Goal: Task Accomplishment & Management: Use online tool/utility

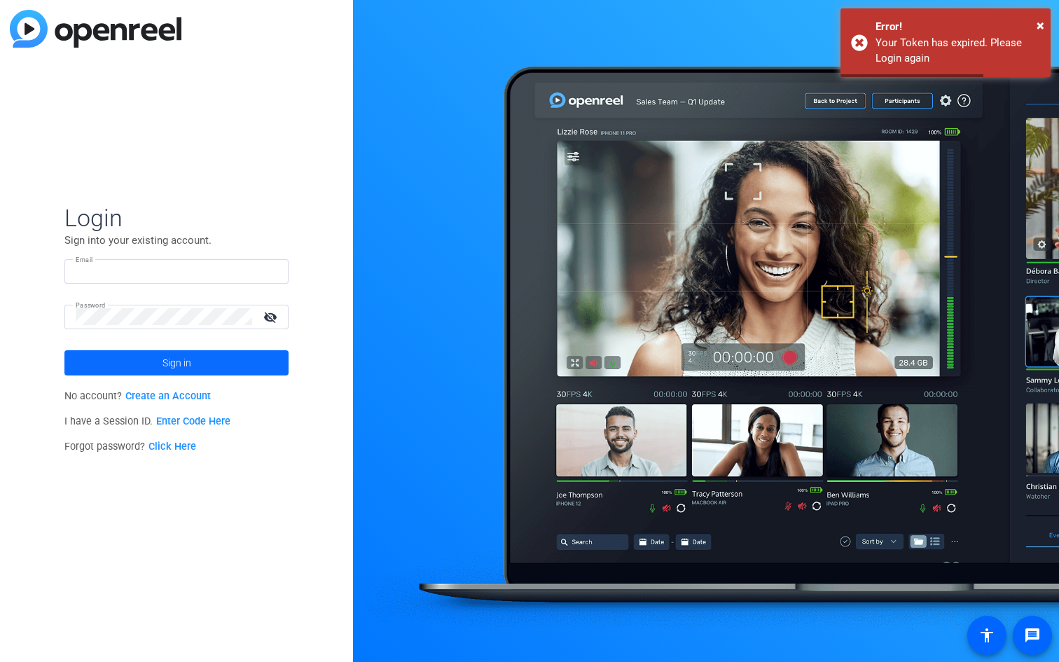
type input "[EMAIL_ADDRESS][DOMAIN_NAME]"
click at [209, 369] on span at bounding box center [176, 363] width 224 height 34
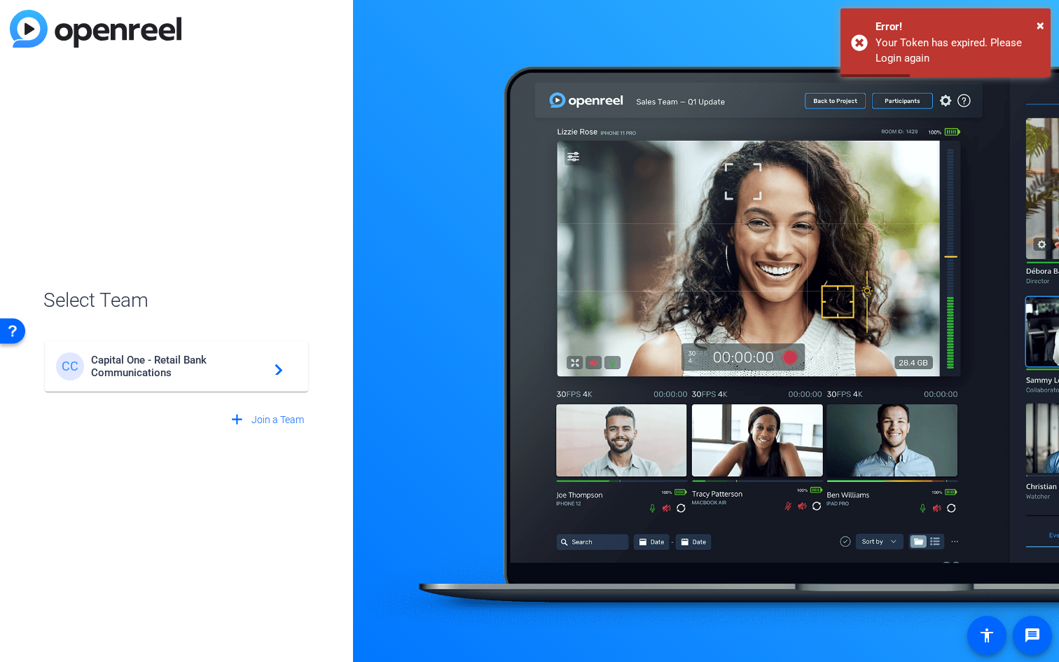
click at [160, 359] on span "Capital One - Retail Bank Communications" at bounding box center [178, 366] width 175 height 25
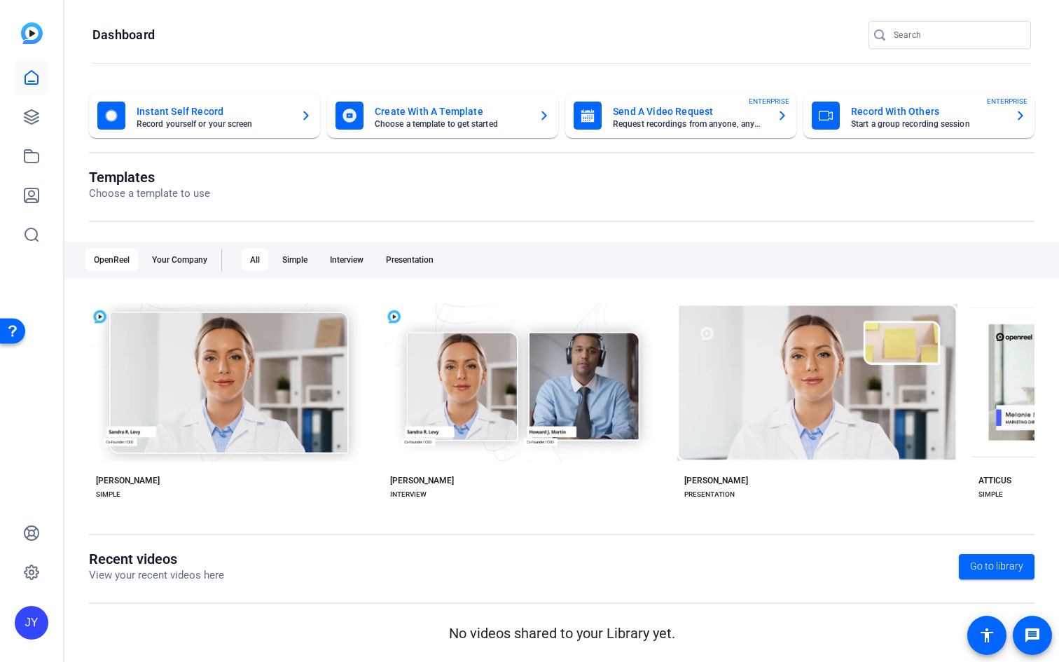
click at [407, 115] on mat-card-title "Create With A Template" at bounding box center [451, 111] width 153 height 17
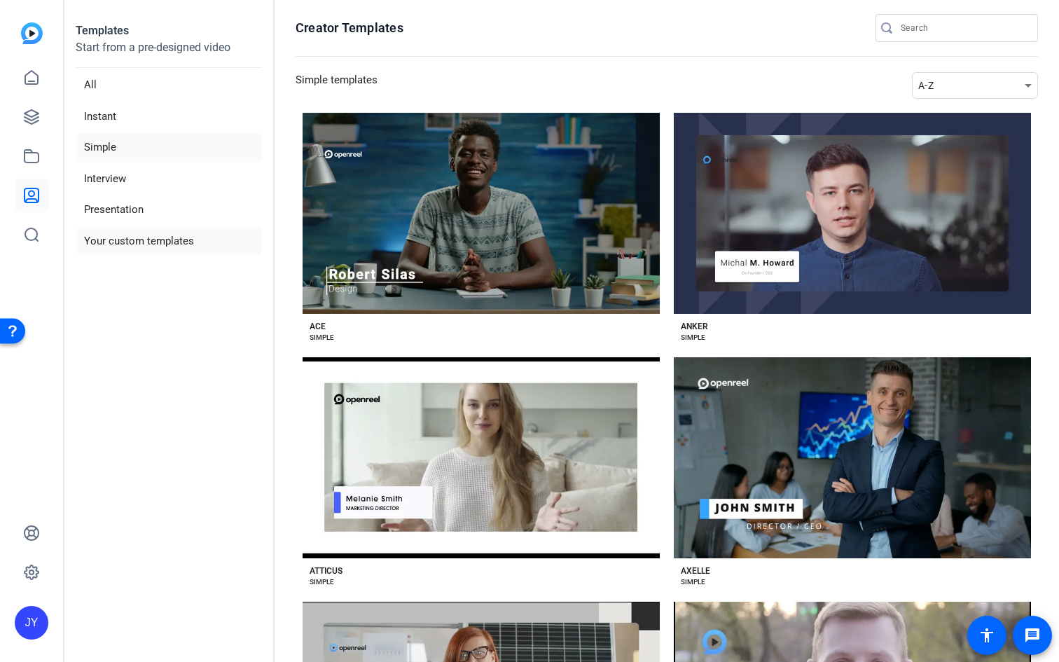
click at [161, 243] on li "Your custom templates" at bounding box center [169, 241] width 186 height 29
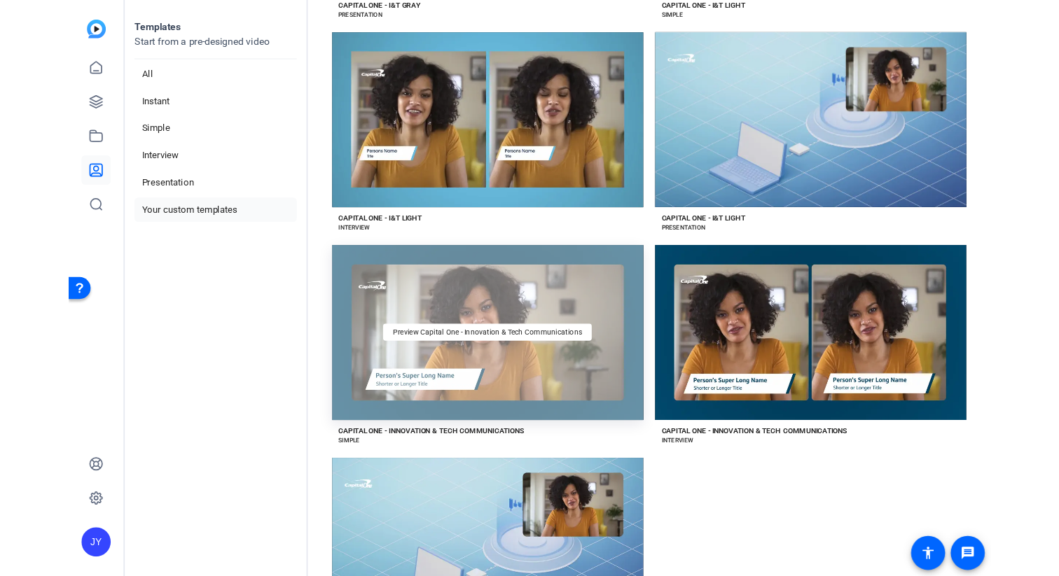
scroll to position [576, 0]
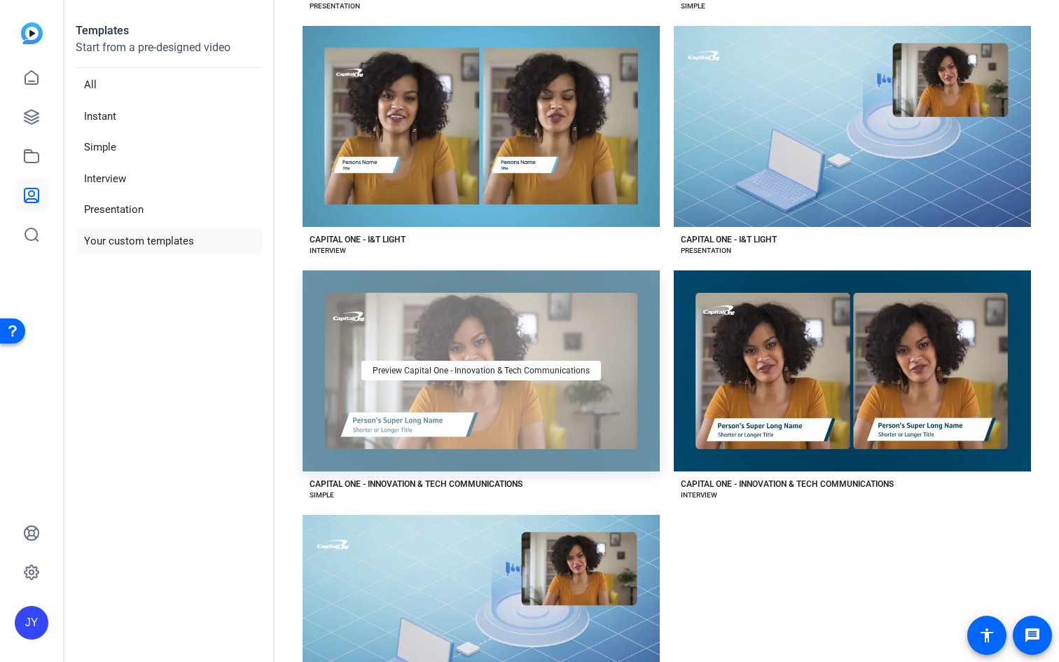
click at [584, 407] on div "Preview Capital One - Innovation & Tech Communications" at bounding box center [480, 370] width 357 height 201
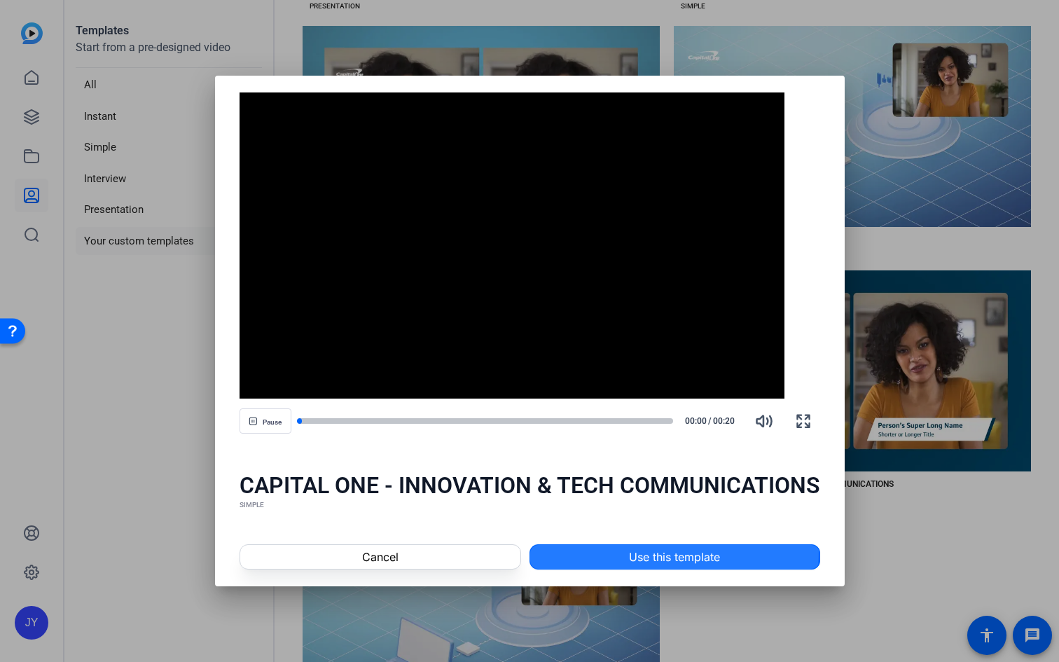
click at [607, 548] on span at bounding box center [674, 557] width 289 height 34
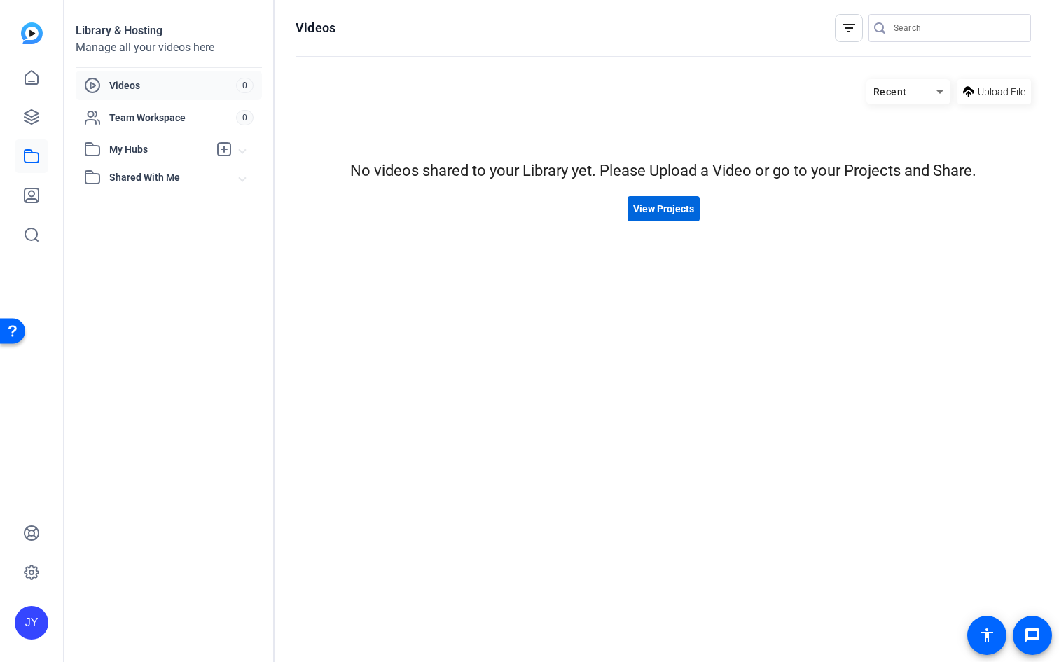
click at [683, 216] on span at bounding box center [663, 209] width 72 height 34
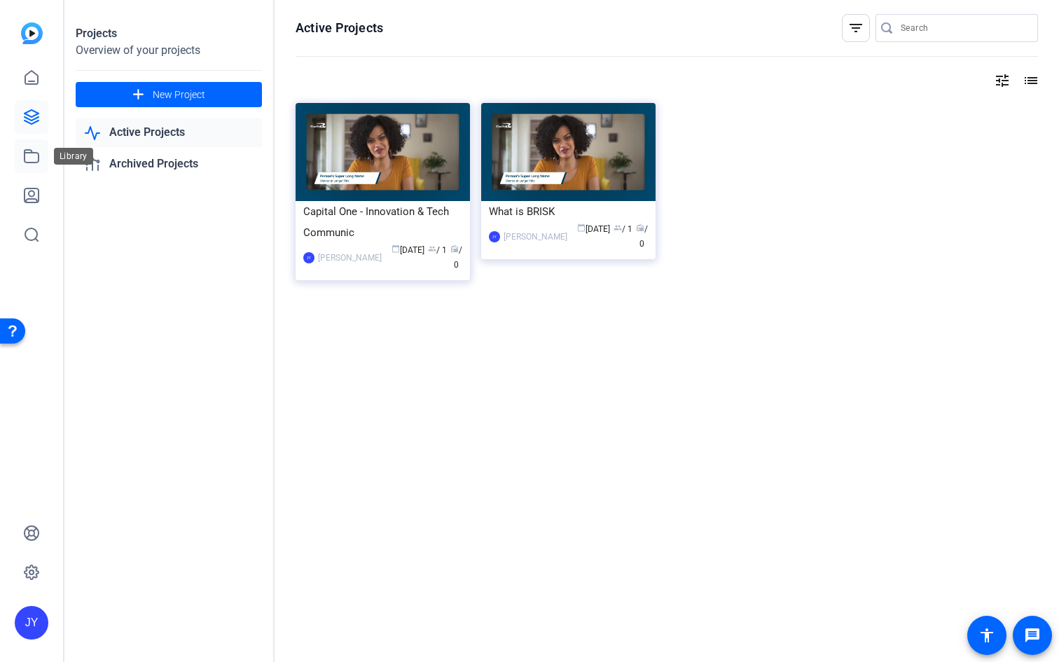
click at [24, 162] on icon at bounding box center [31, 156] width 17 height 17
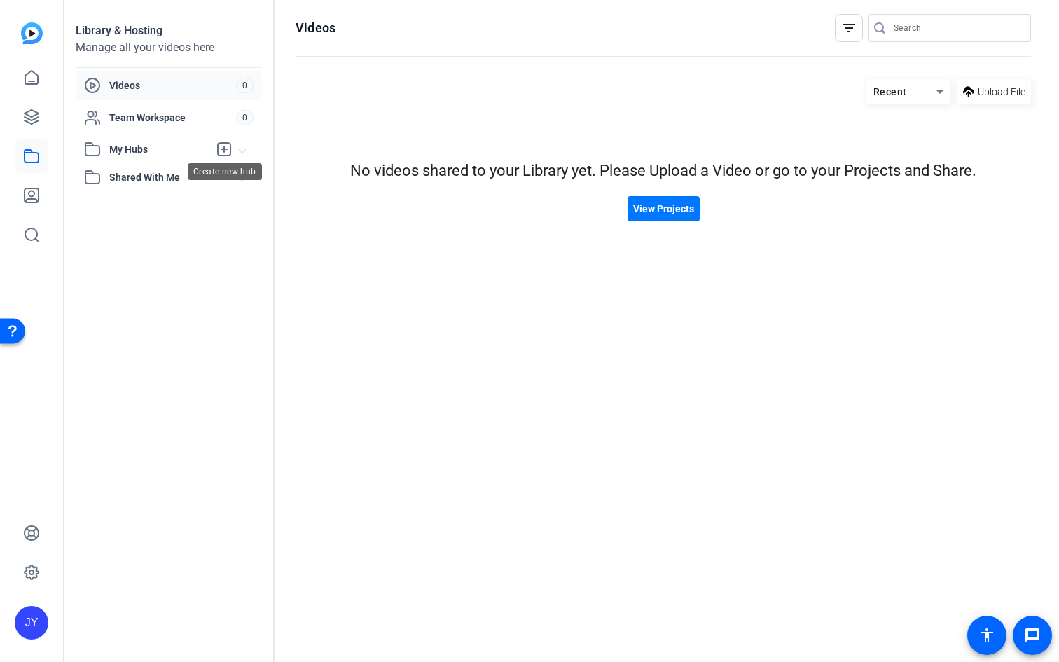
click at [226, 153] on icon at bounding box center [224, 149] width 17 height 17
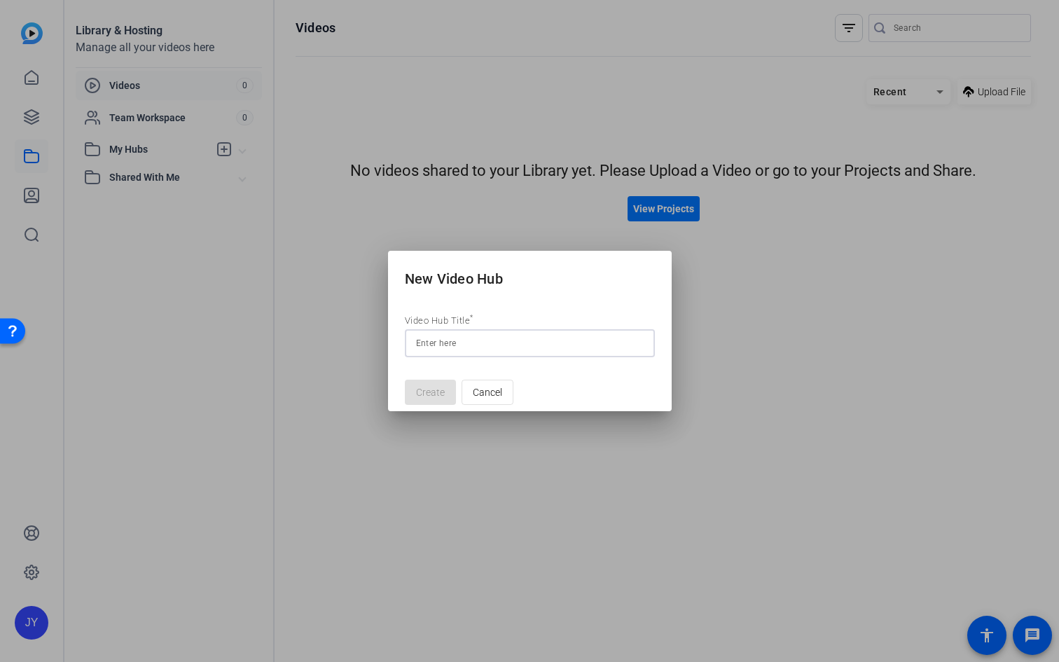
click at [340, 351] on div at bounding box center [529, 331] width 1059 height 662
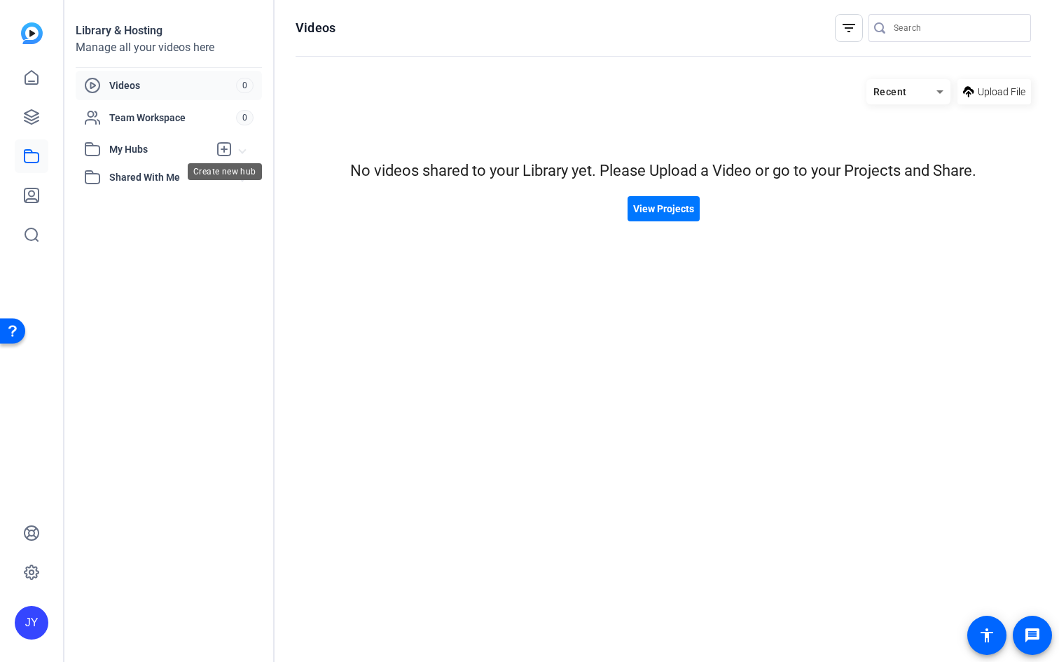
click at [221, 147] on icon at bounding box center [224, 149] width 17 height 17
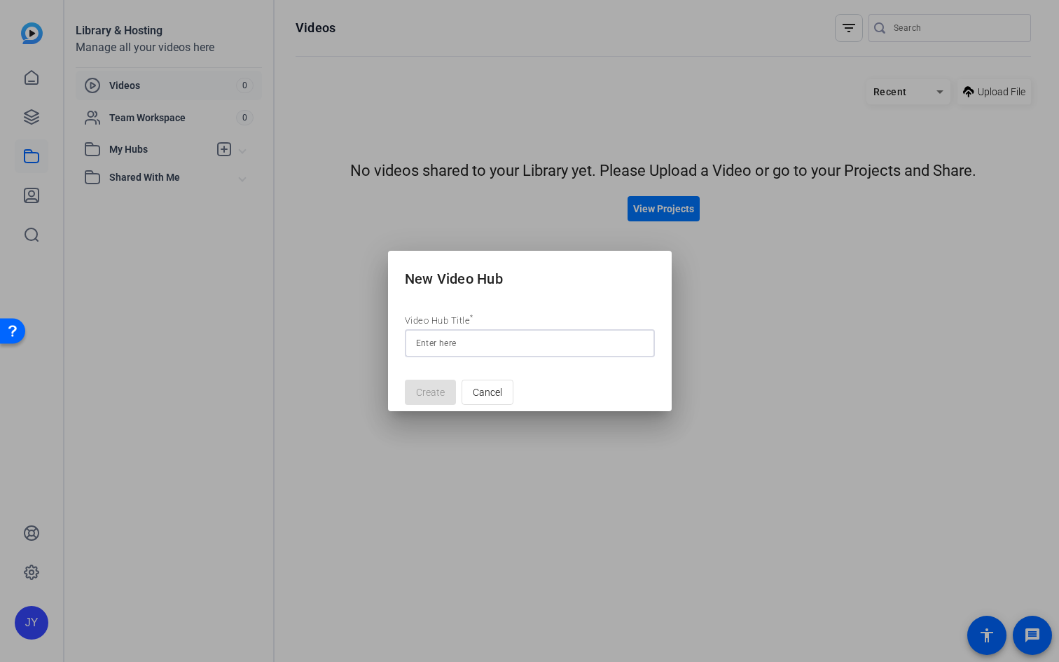
click at [175, 131] on div at bounding box center [529, 331] width 1059 height 662
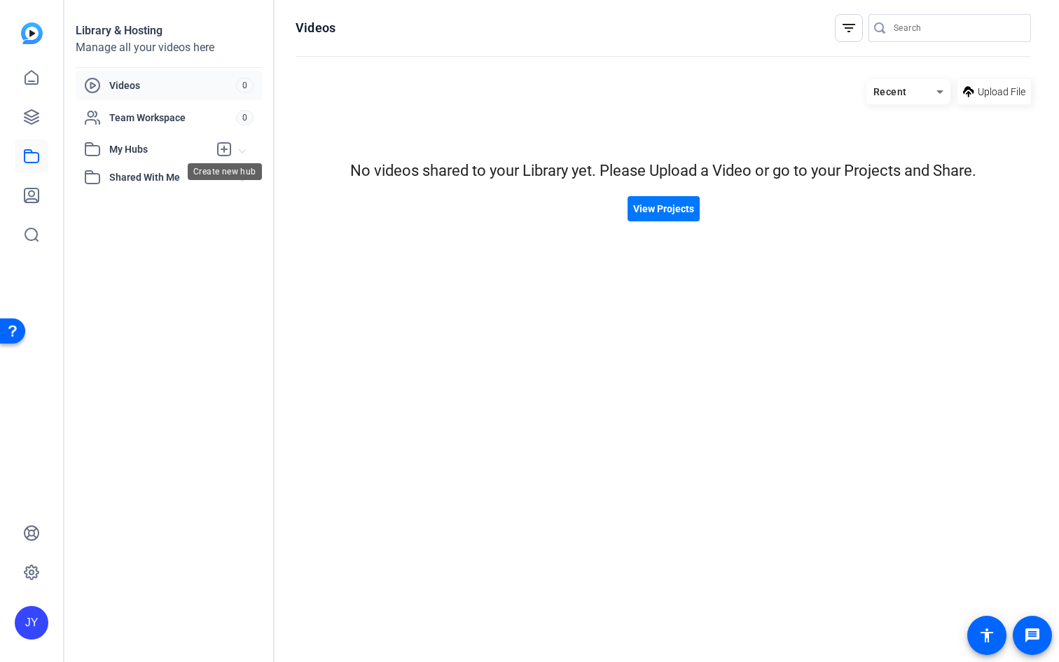
click at [219, 148] on icon at bounding box center [224, 149] width 17 height 17
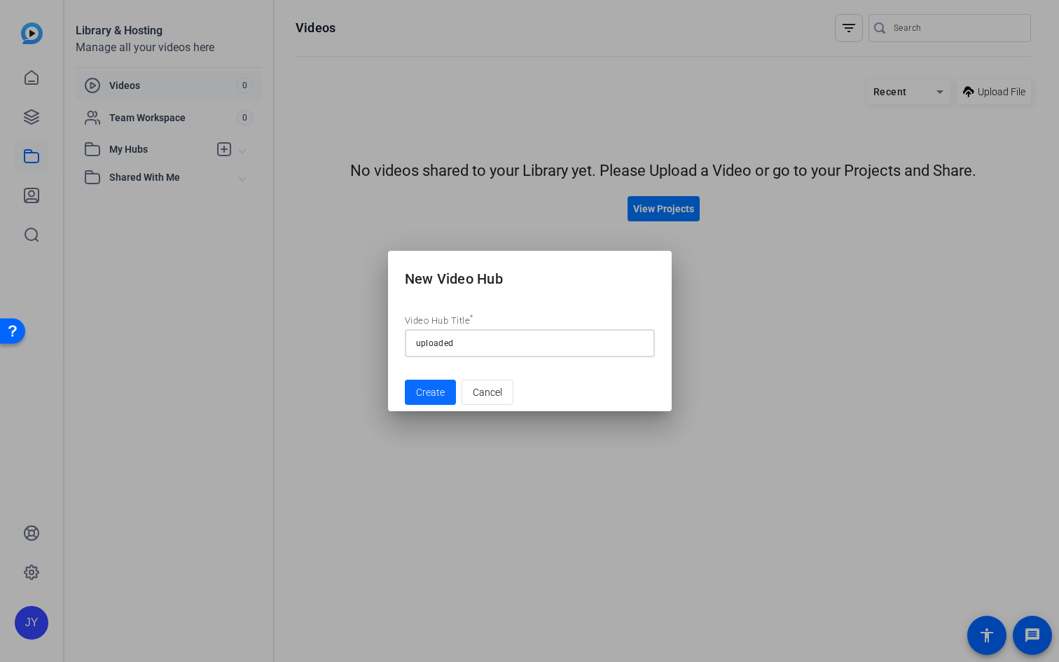
type input "uploaded"
click at [428, 394] on span "Create" at bounding box center [430, 392] width 29 height 15
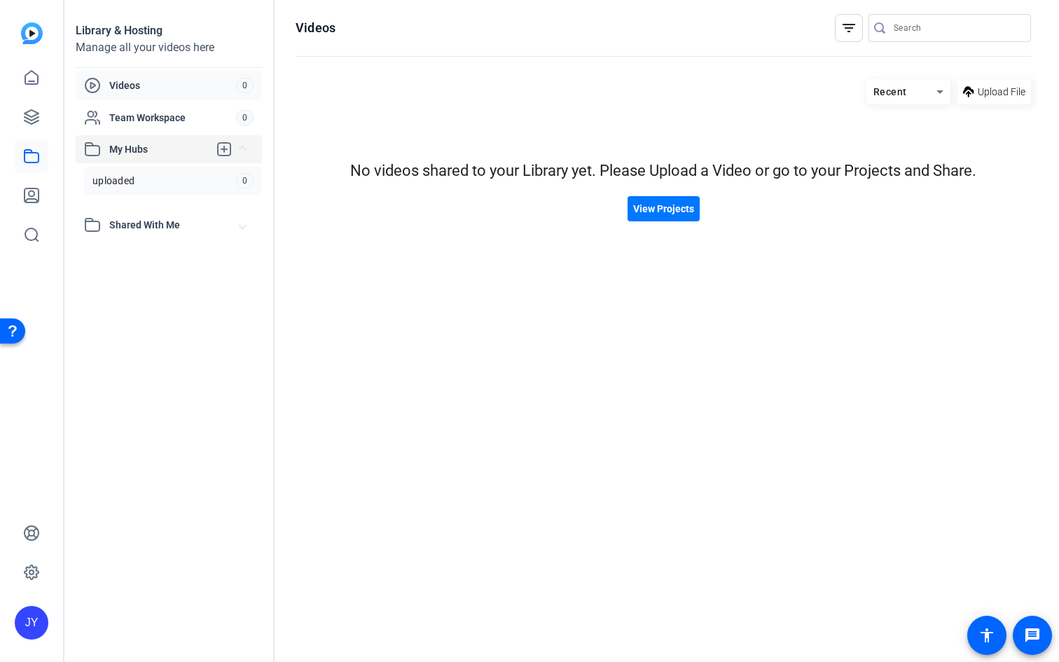
click at [166, 173] on link "uploaded 0" at bounding box center [173, 181] width 178 height 28
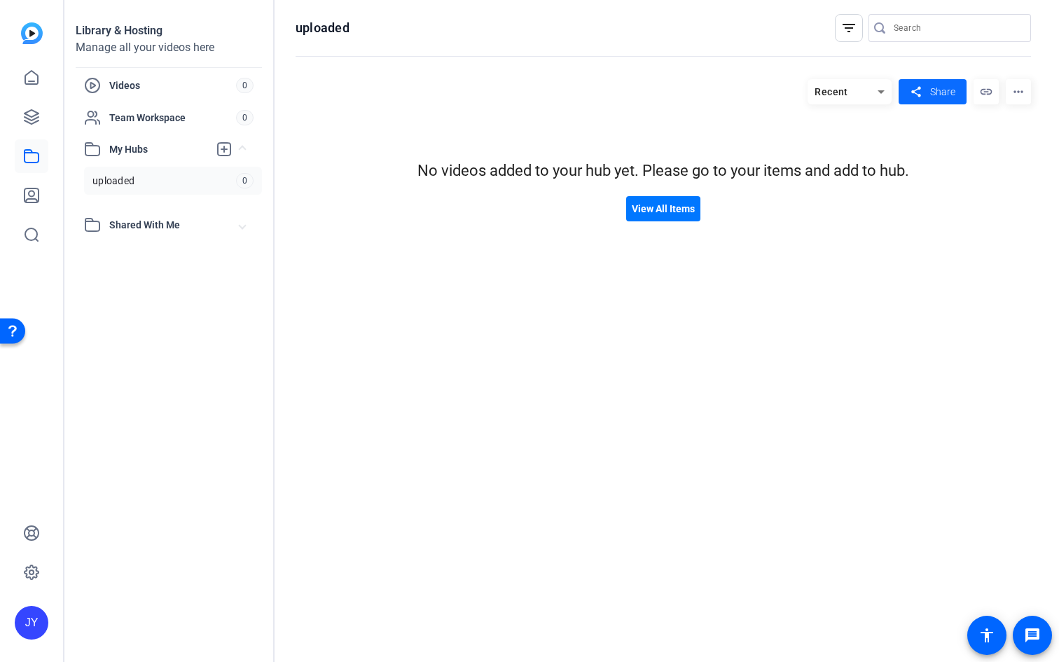
click at [956, 95] on span at bounding box center [932, 92] width 68 height 34
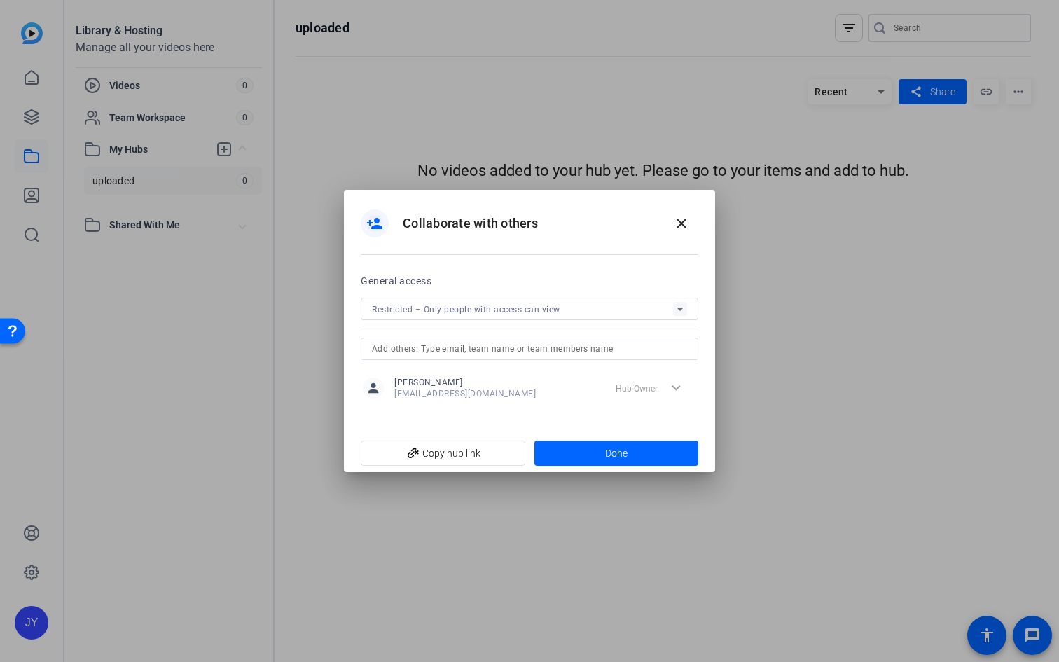
click at [931, 152] on div at bounding box center [529, 331] width 1059 height 662
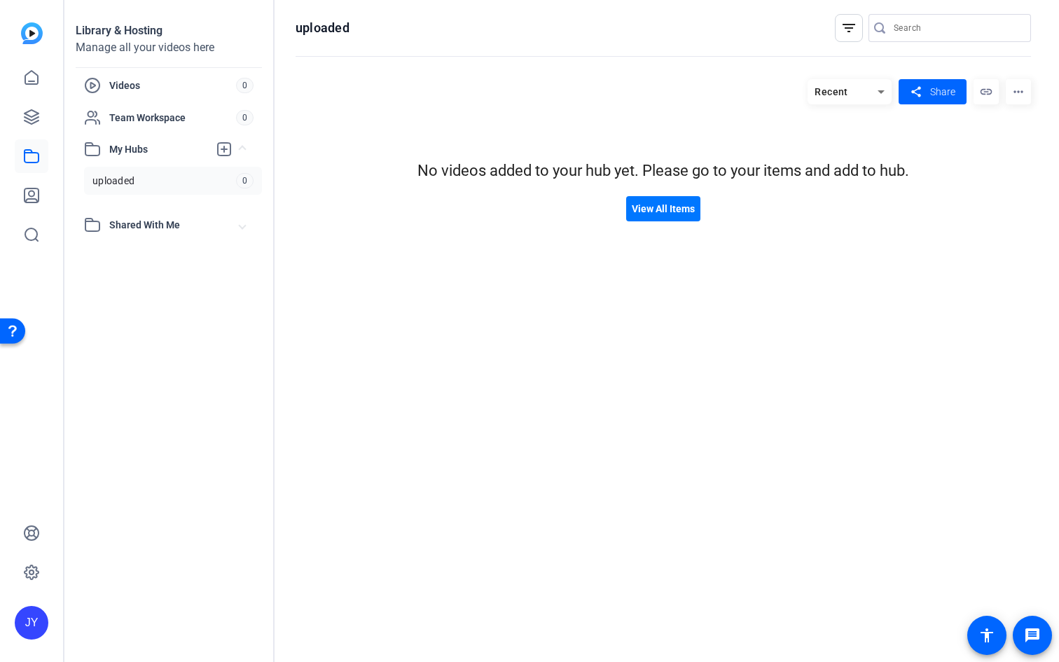
click at [976, 99] on mat-icon "link" at bounding box center [985, 91] width 25 height 25
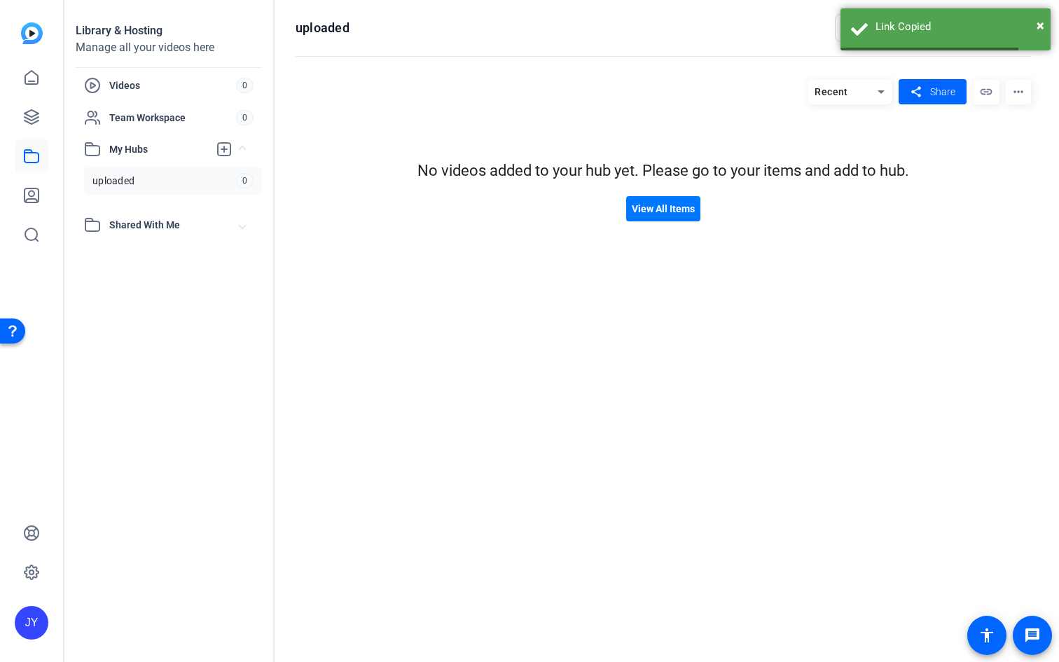
click at [1011, 80] on mat-icon "more_horiz" at bounding box center [1017, 91] width 25 height 25
click at [802, 293] on div at bounding box center [529, 331] width 1059 height 662
click at [134, 221] on span "Shared With Me" at bounding box center [174, 225] width 130 height 15
click at [140, 123] on span "Team Workspace" at bounding box center [172, 118] width 127 height 14
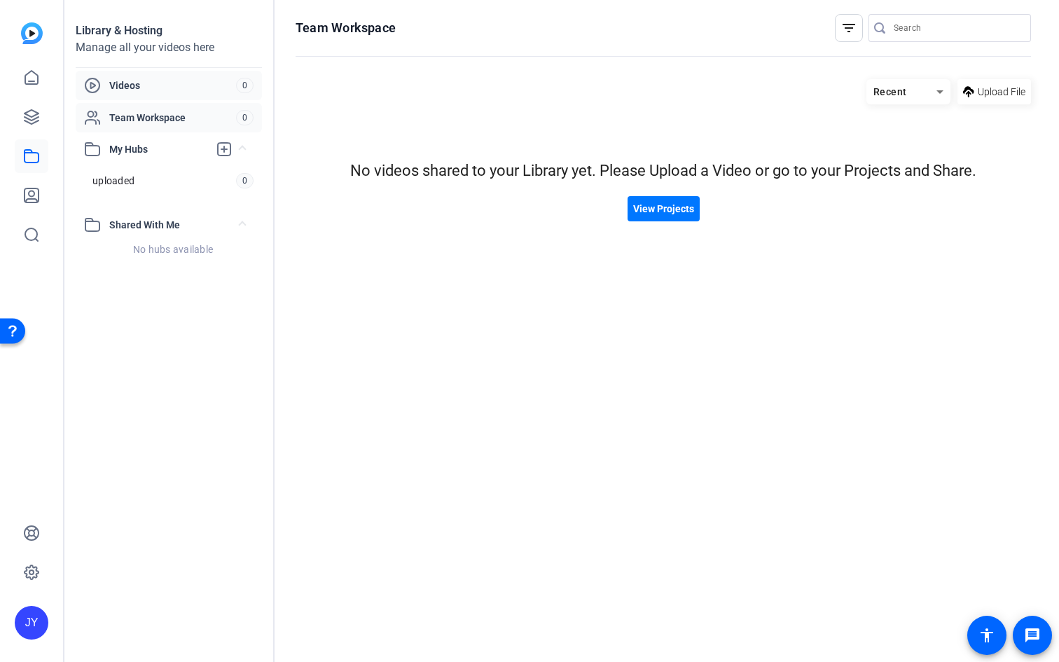
click at [140, 94] on div "Videos 0" at bounding box center [169, 85] width 186 height 29
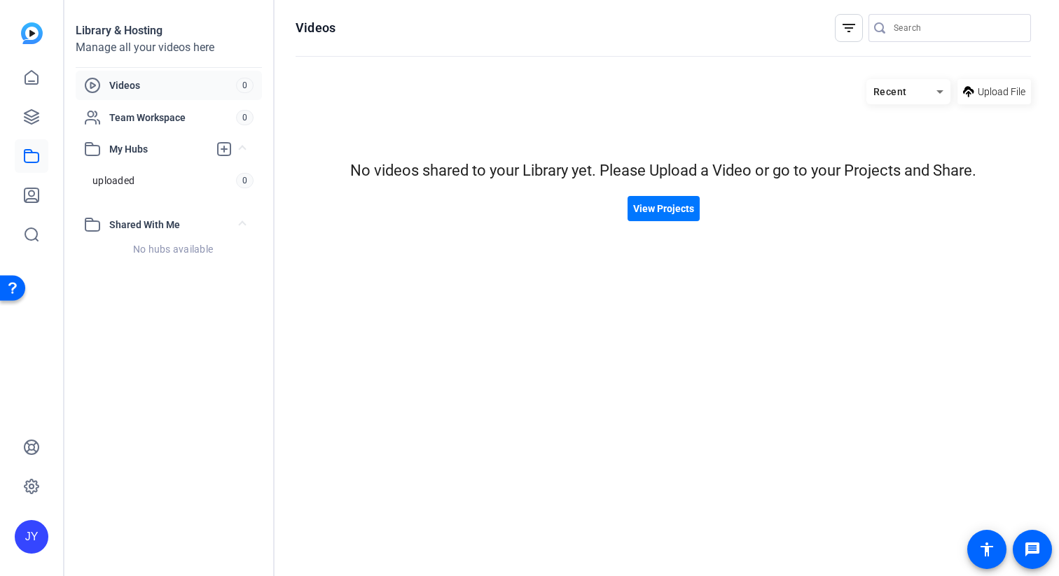
click at [470, 239] on hosting-listing "Recent Upload File No videos shared to your Library yet. Please Upload a Video …" at bounding box center [662, 313] width 735 height 483
click at [34, 485] on icon at bounding box center [31, 486] width 17 height 17
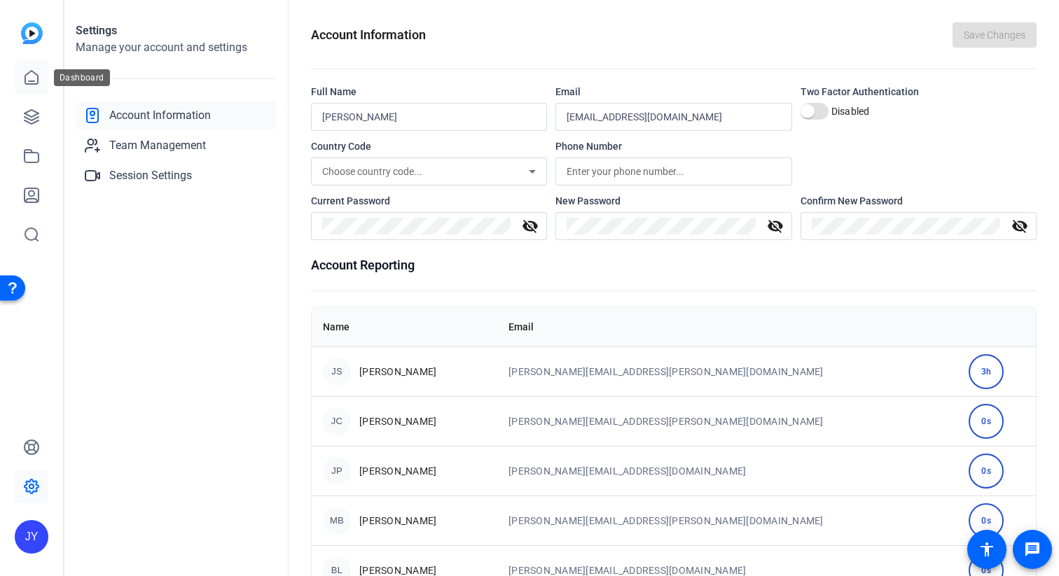
click at [27, 66] on link at bounding box center [32, 78] width 34 height 34
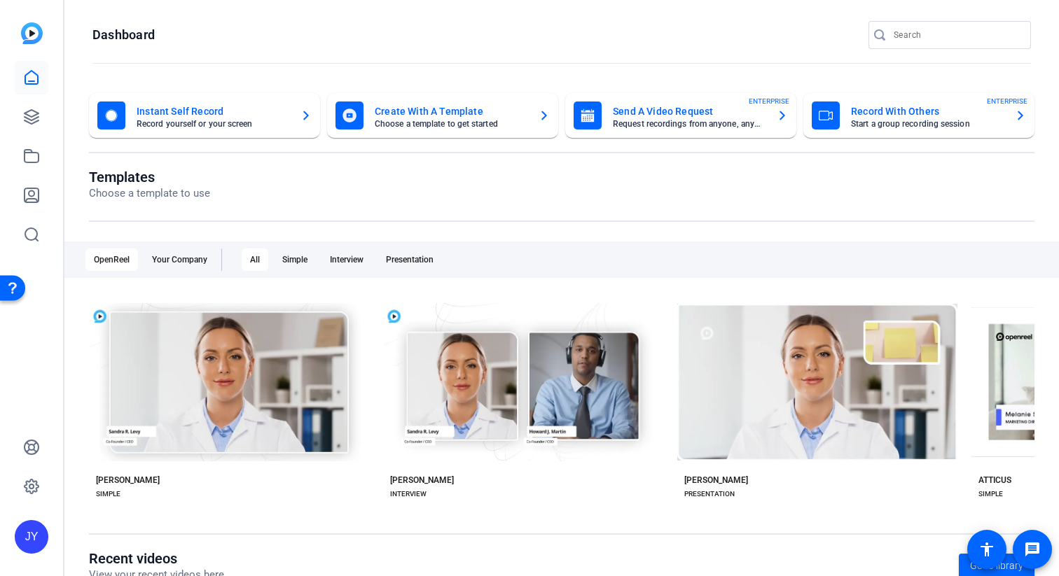
scroll to position [85, 0]
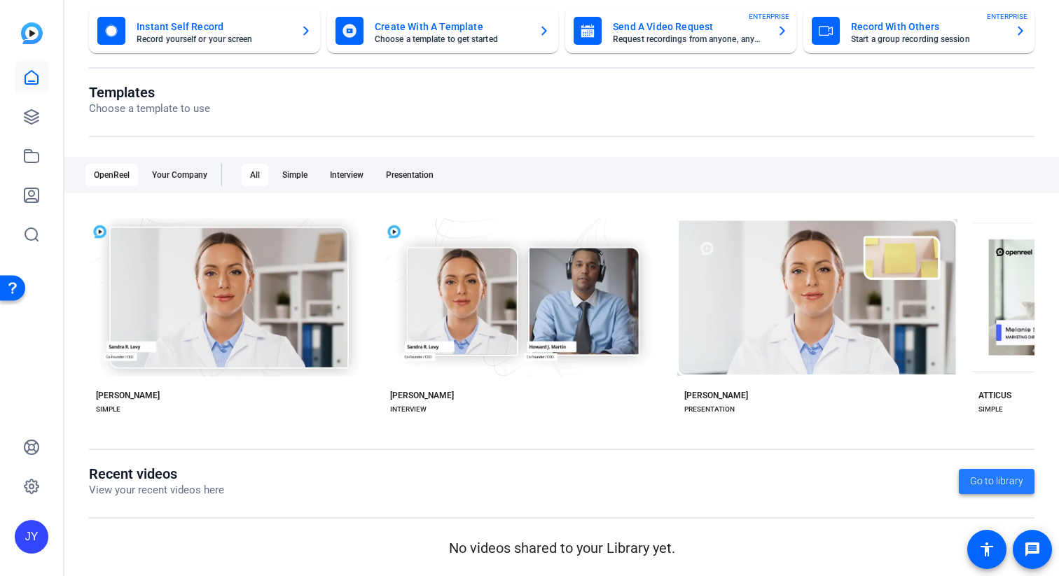
click at [1022, 478] on span "Go to library" at bounding box center [996, 481] width 53 height 15
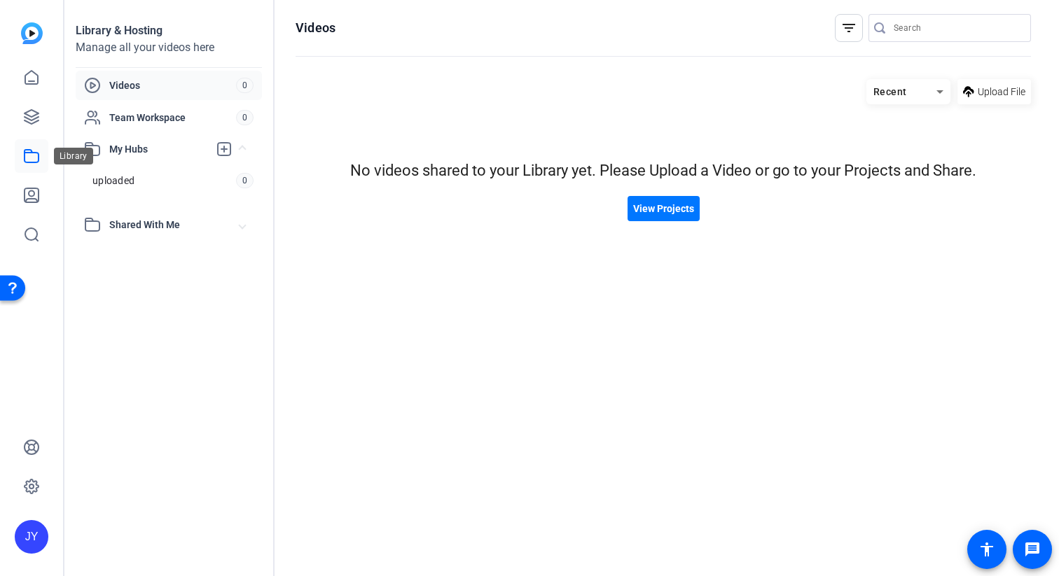
click at [23, 154] on icon at bounding box center [31, 156] width 17 height 17
click at [32, 192] on icon at bounding box center [31, 195] width 17 height 17
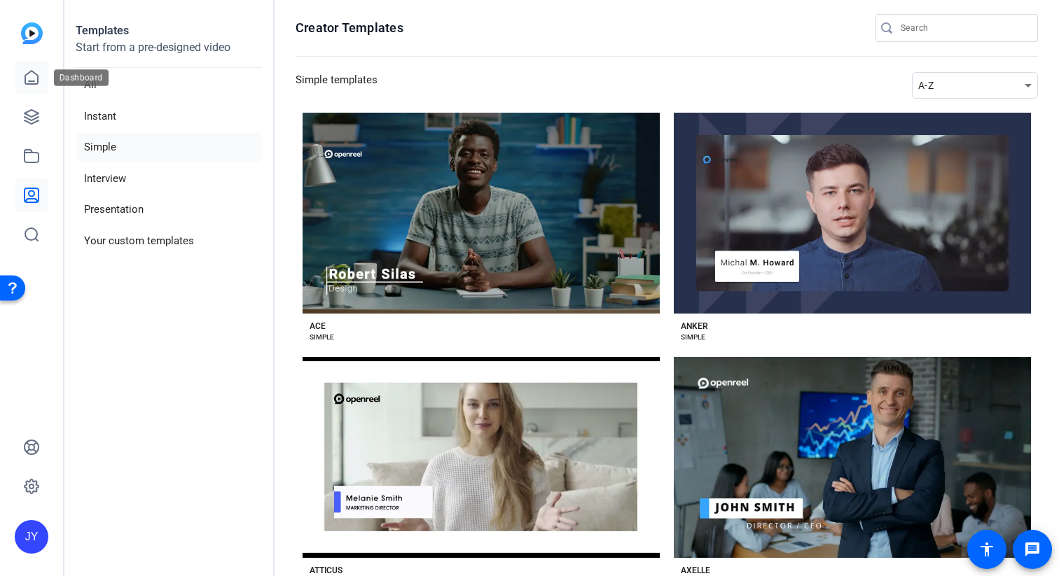
click at [28, 78] on icon at bounding box center [31, 77] width 17 height 17
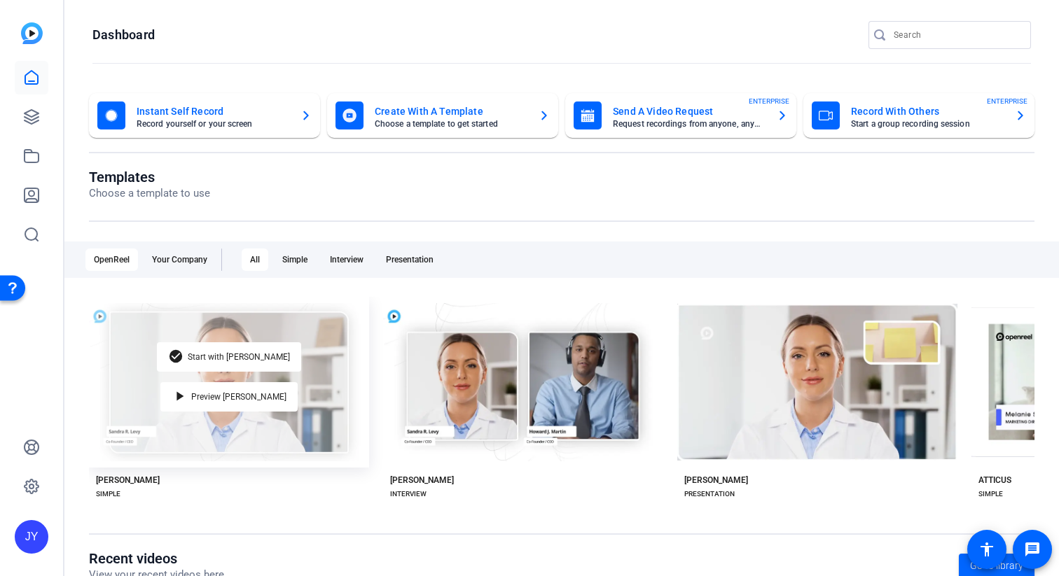
scroll to position [85, 0]
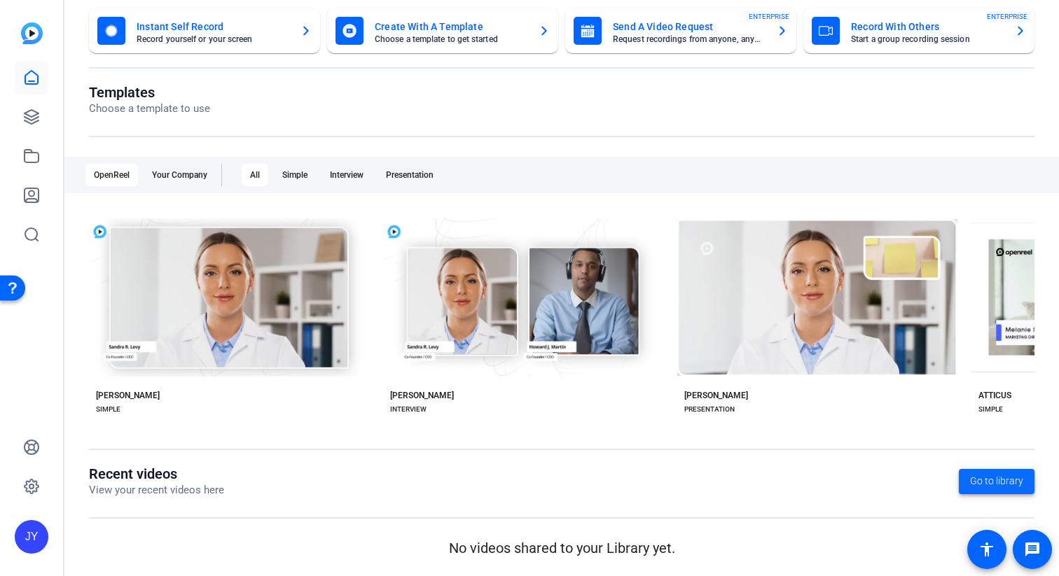
click at [1013, 486] on span "Go to library" at bounding box center [996, 481] width 53 height 15
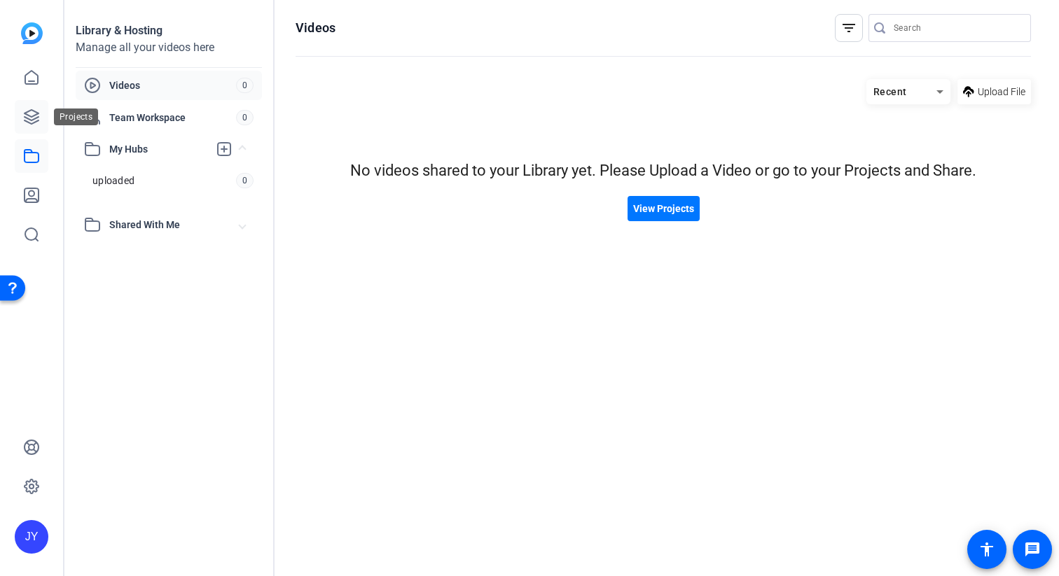
click at [32, 125] on icon at bounding box center [31, 117] width 17 height 17
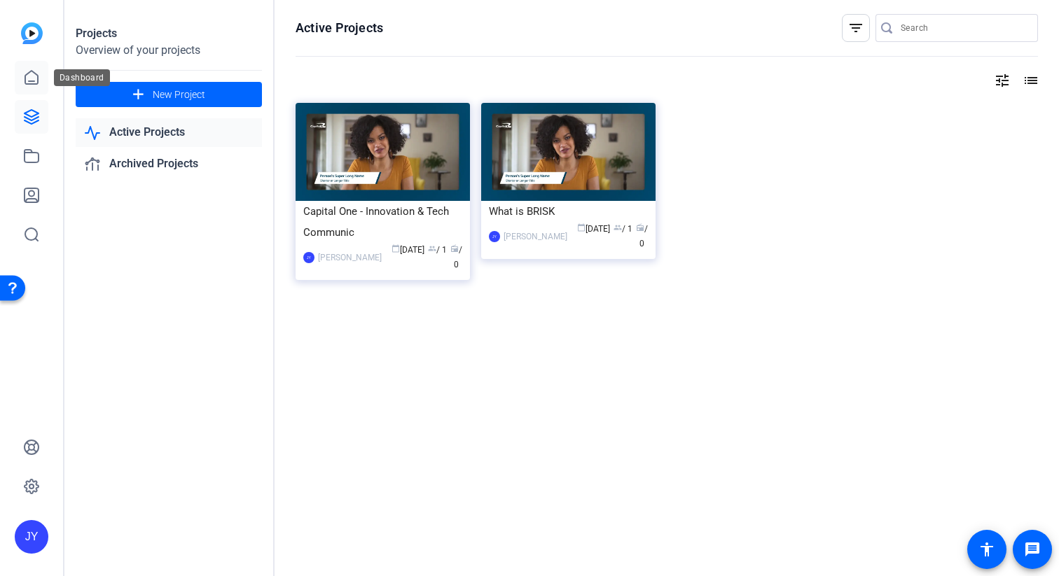
click at [36, 78] on icon at bounding box center [31, 77] width 17 height 17
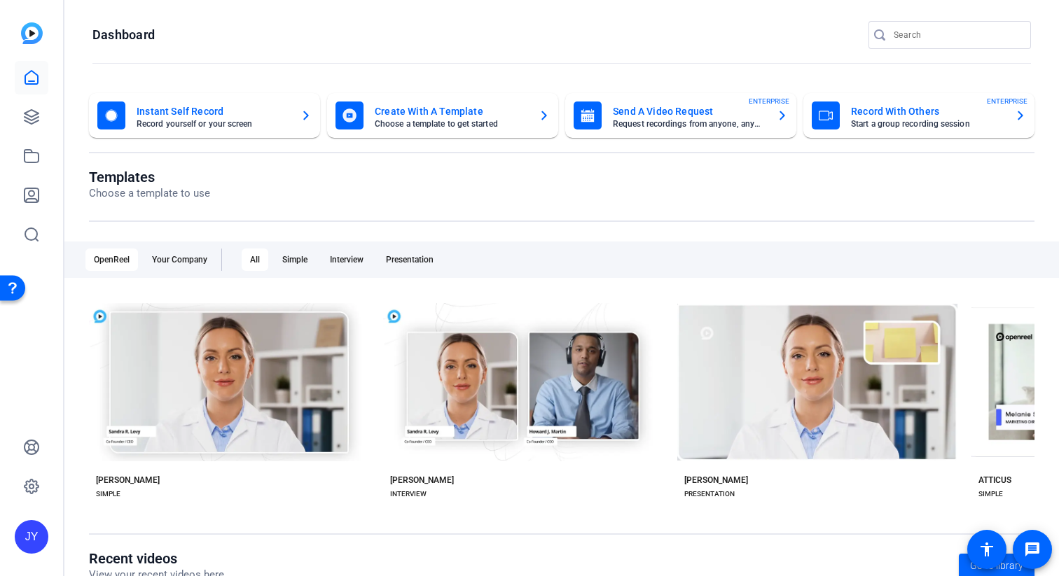
click at [442, 118] on mat-card-title "Create With A Template" at bounding box center [451, 111] width 153 height 17
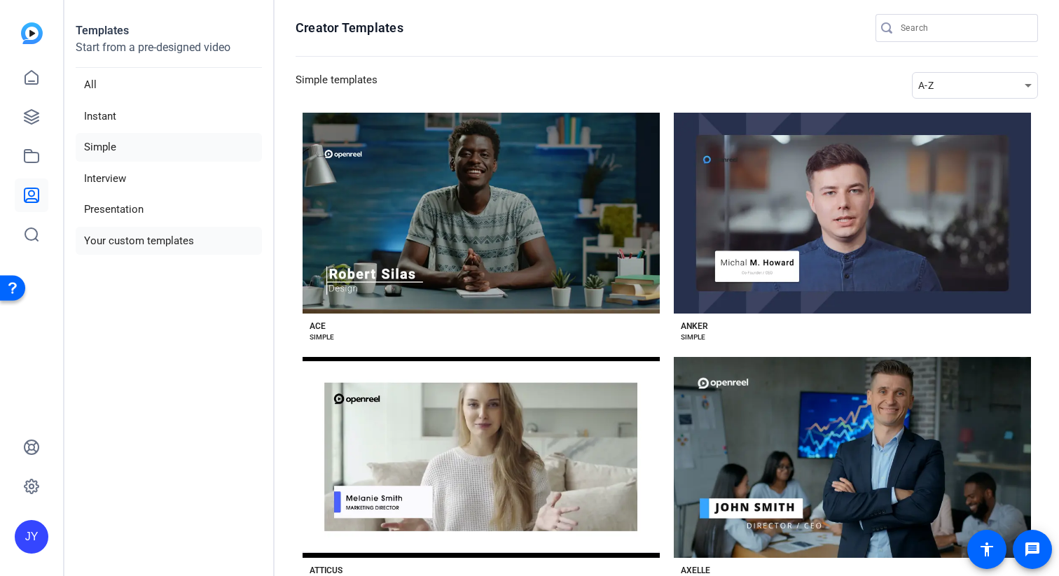
click at [137, 240] on li "Your custom templates" at bounding box center [169, 241] width 186 height 29
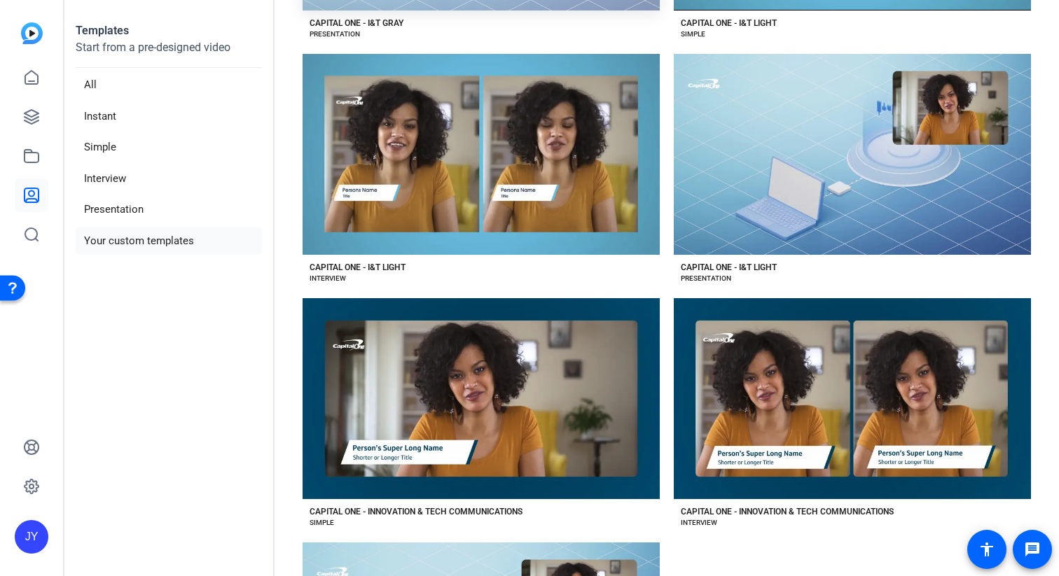
scroll to position [554, 0]
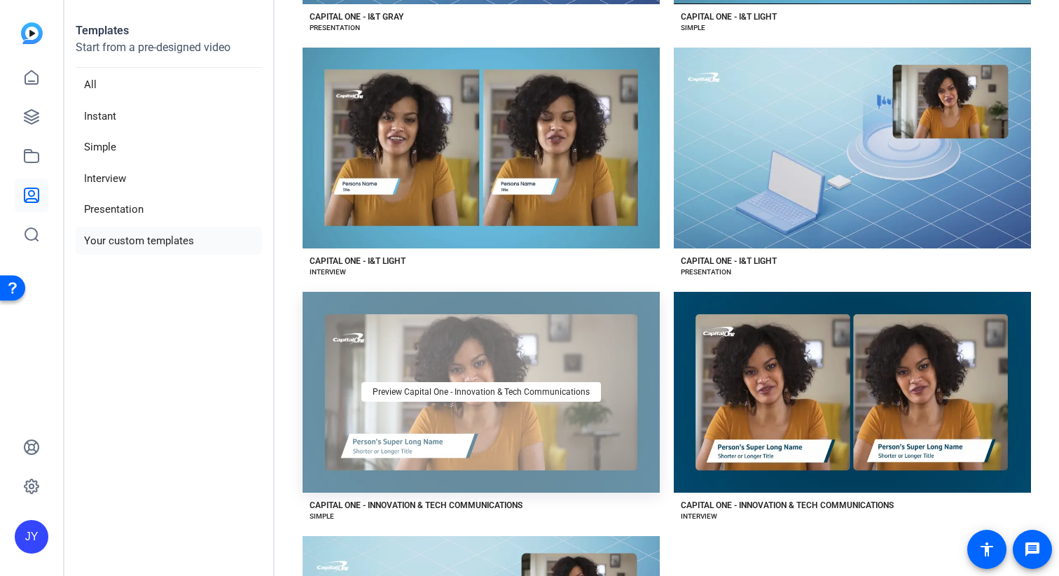
click at [445, 346] on div "Preview Capital One - Innovation & Tech Communications" at bounding box center [480, 392] width 357 height 201
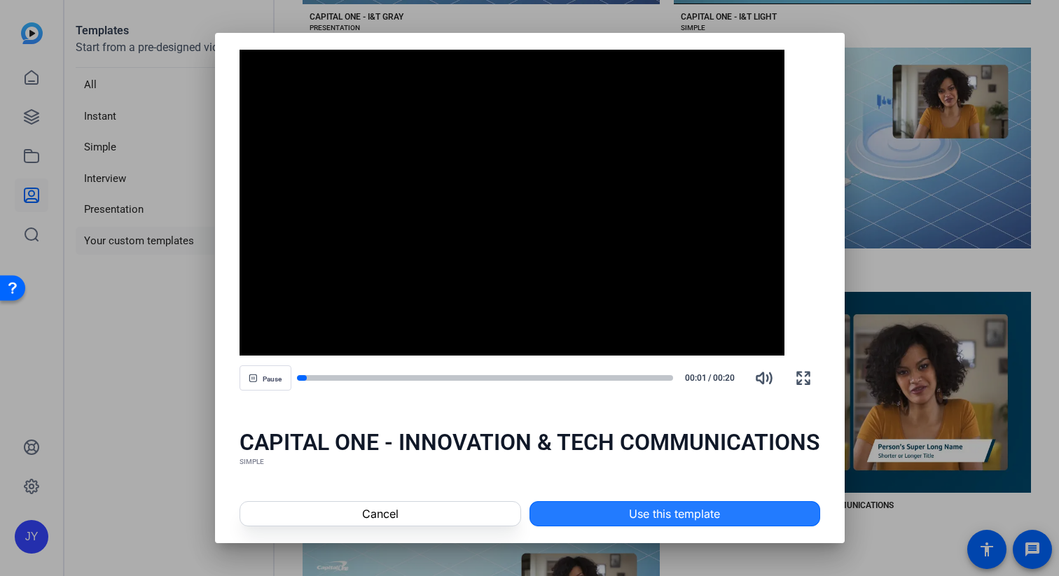
click at [695, 520] on span "Use this template" at bounding box center [674, 514] width 91 height 17
